Goal: Task Accomplishment & Management: Manage account settings

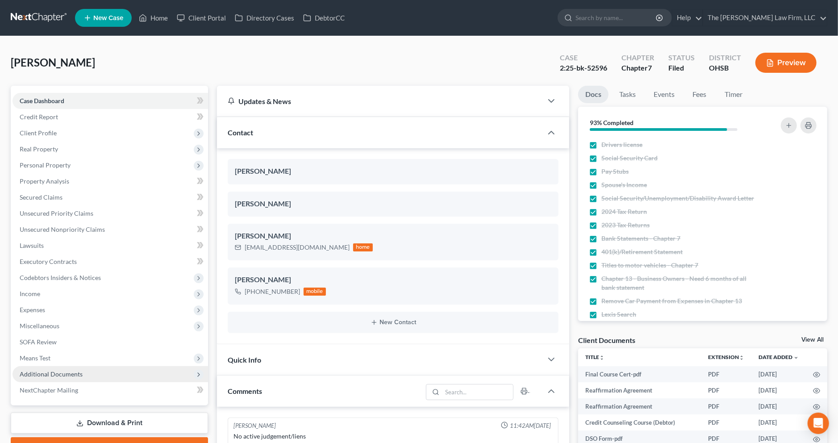
click at [108, 369] on span "Additional Documents" at bounding box center [109, 374] width 195 height 16
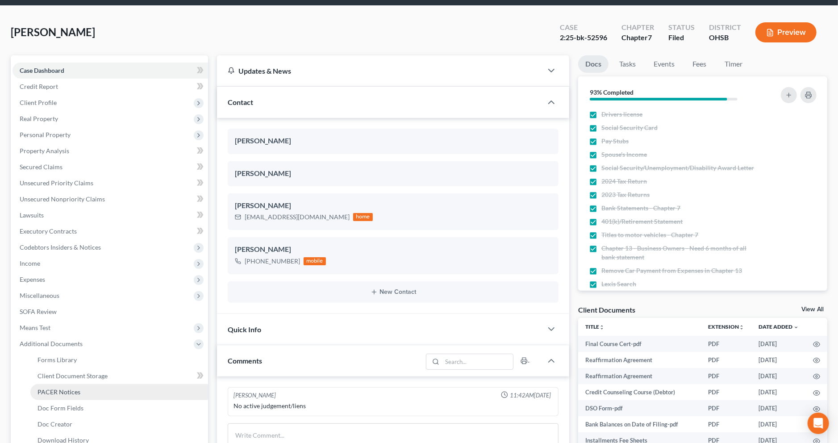
scroll to position [42, 0]
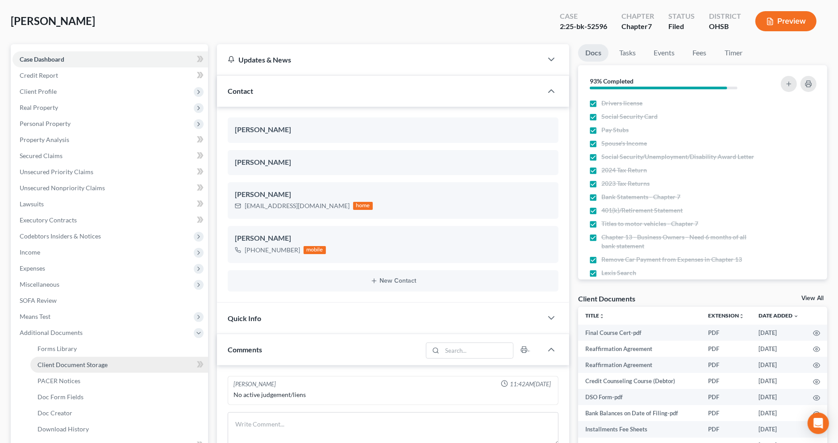
click at [129, 369] on link "Client Document Storage" at bounding box center [119, 365] width 178 height 16
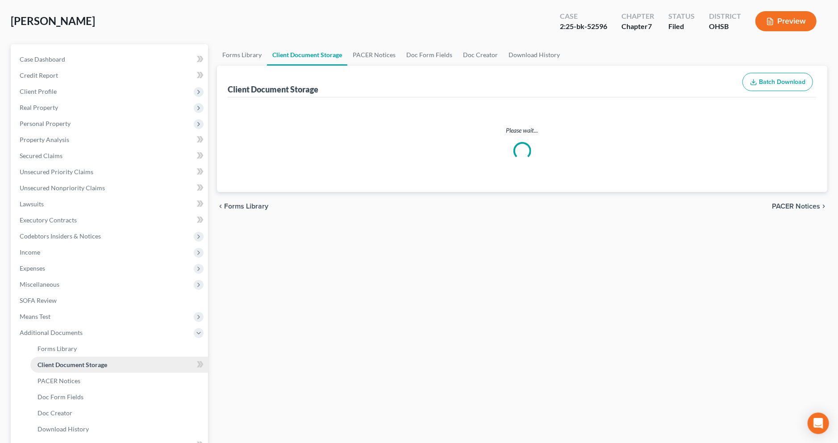
scroll to position [2, 0]
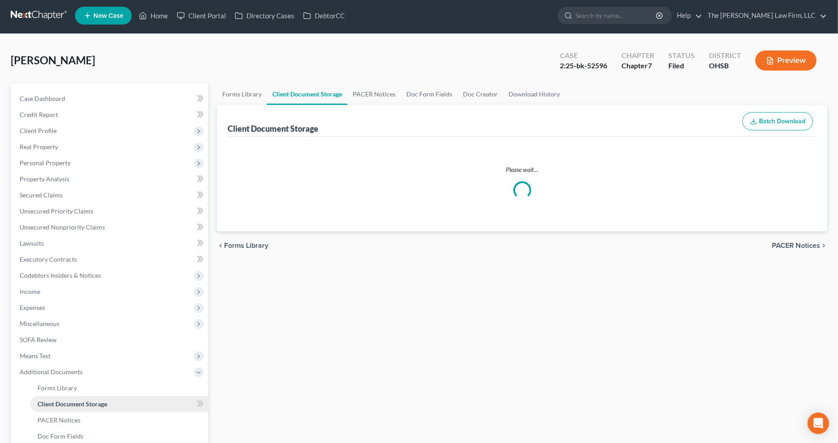
select select "52"
select select "61"
select select "7"
select select "37"
select select "7"
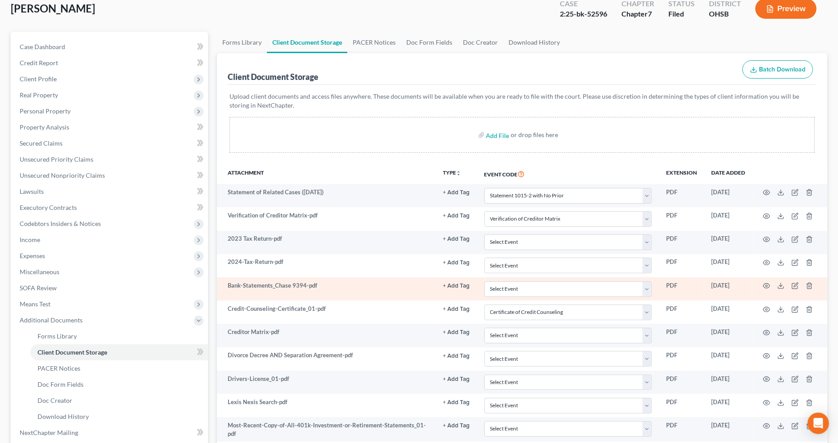
scroll to position [57, 0]
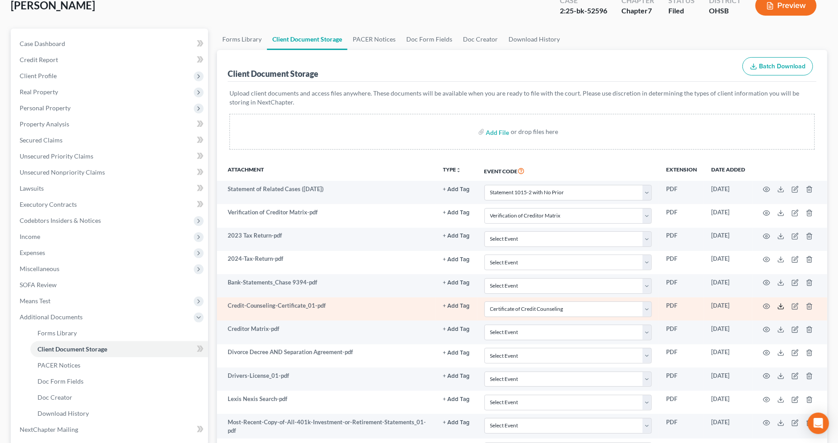
click at [781, 307] on icon at bounding box center [780, 306] width 7 height 7
